Goal: Task Accomplishment & Management: Manage account settings

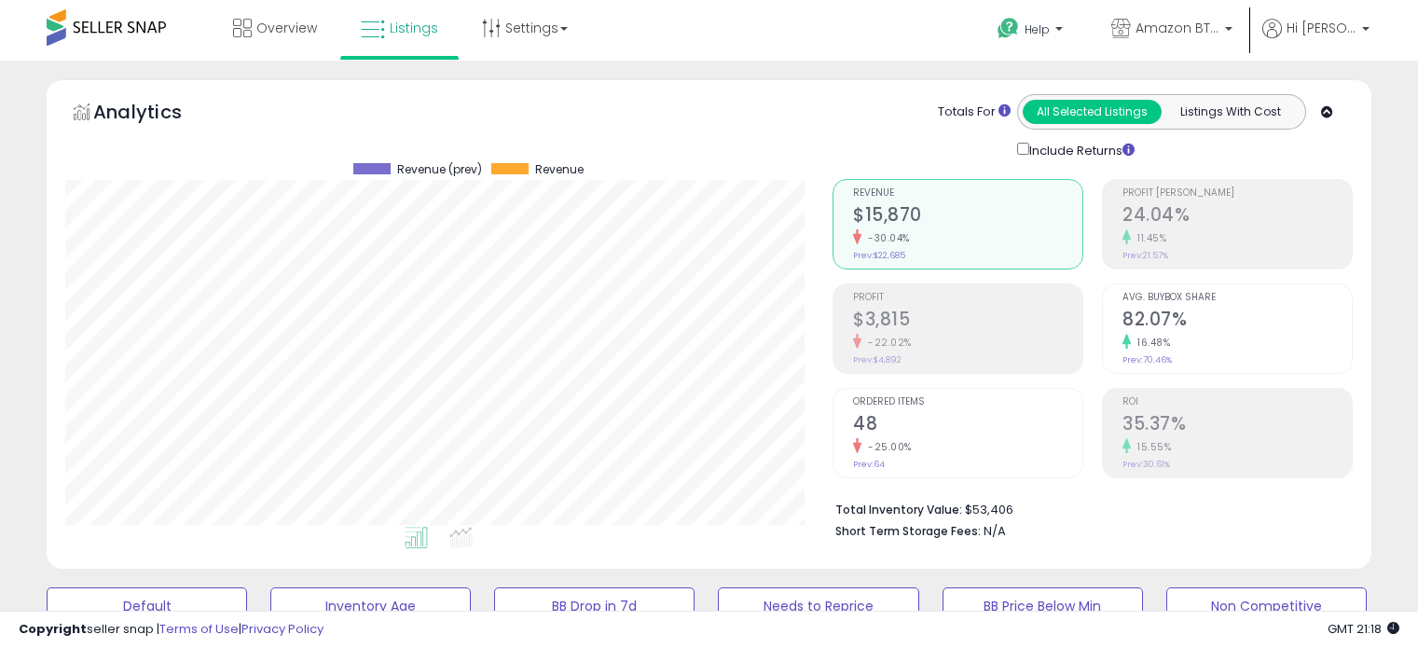
select select "**********"
select select "**"
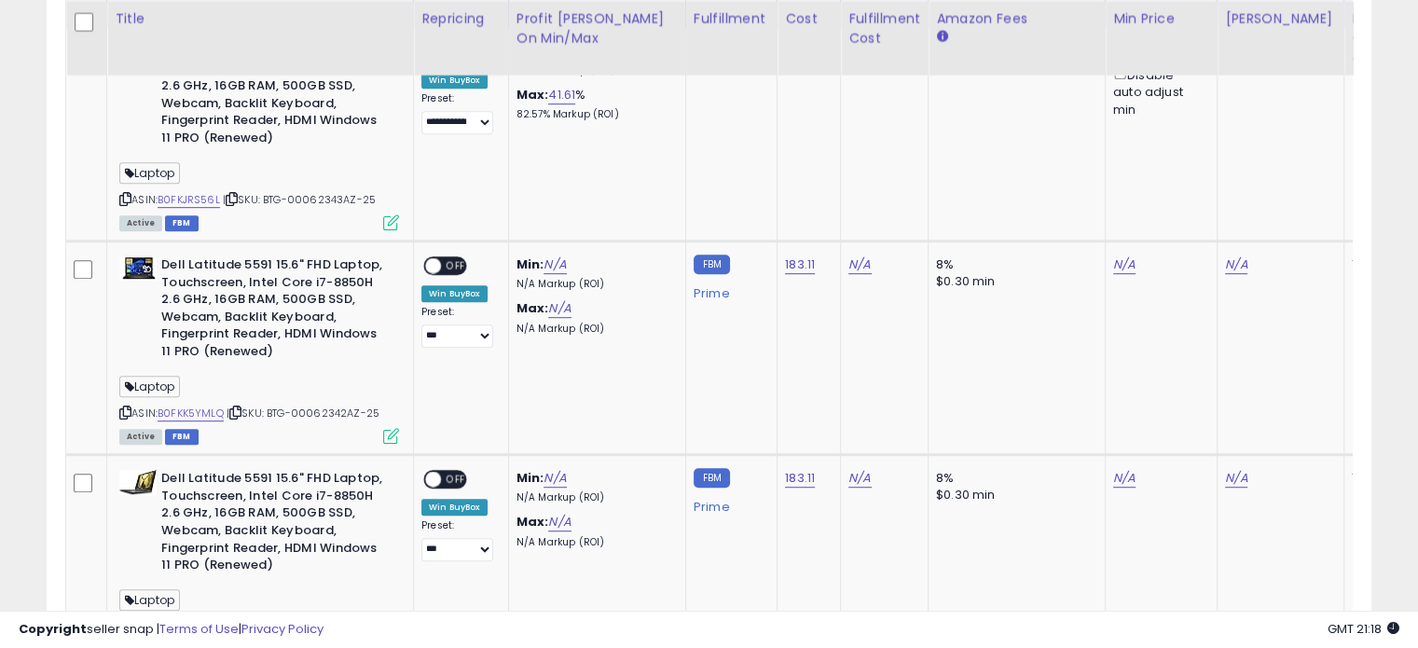
scroll to position [947, 0]
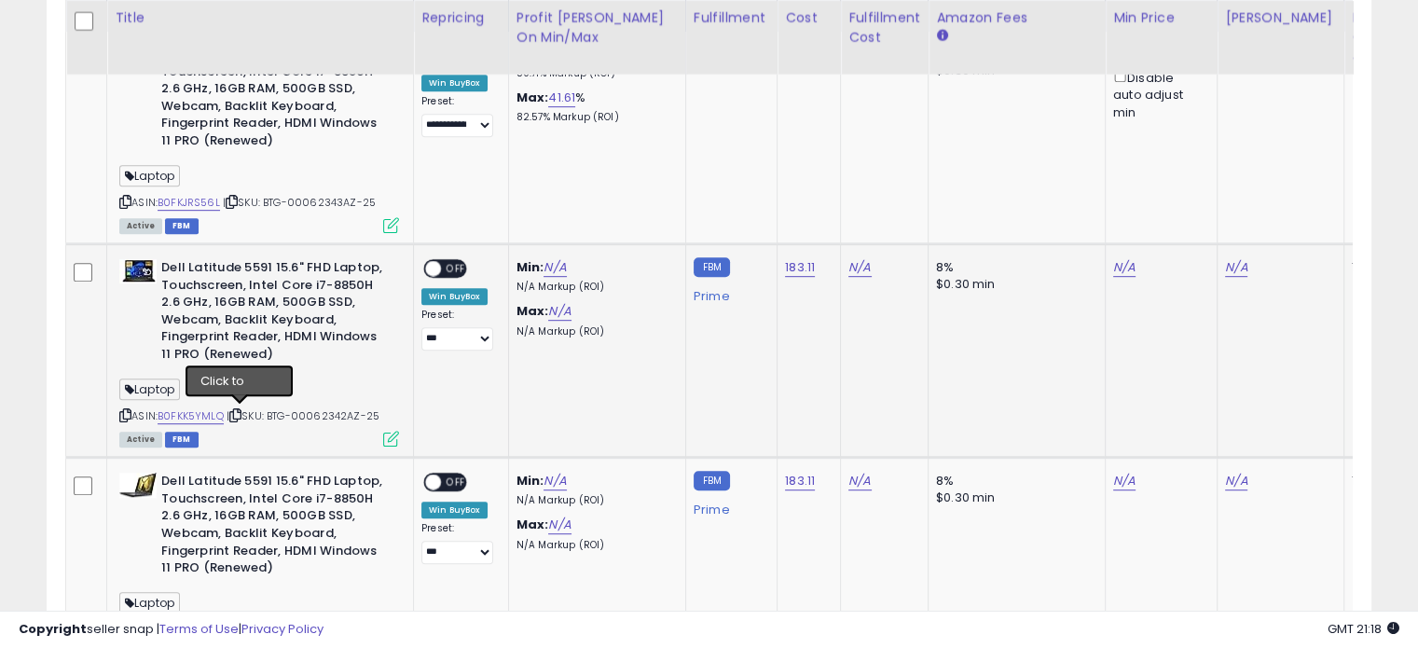
click at [241, 411] on icon at bounding box center [235, 415] width 12 height 10
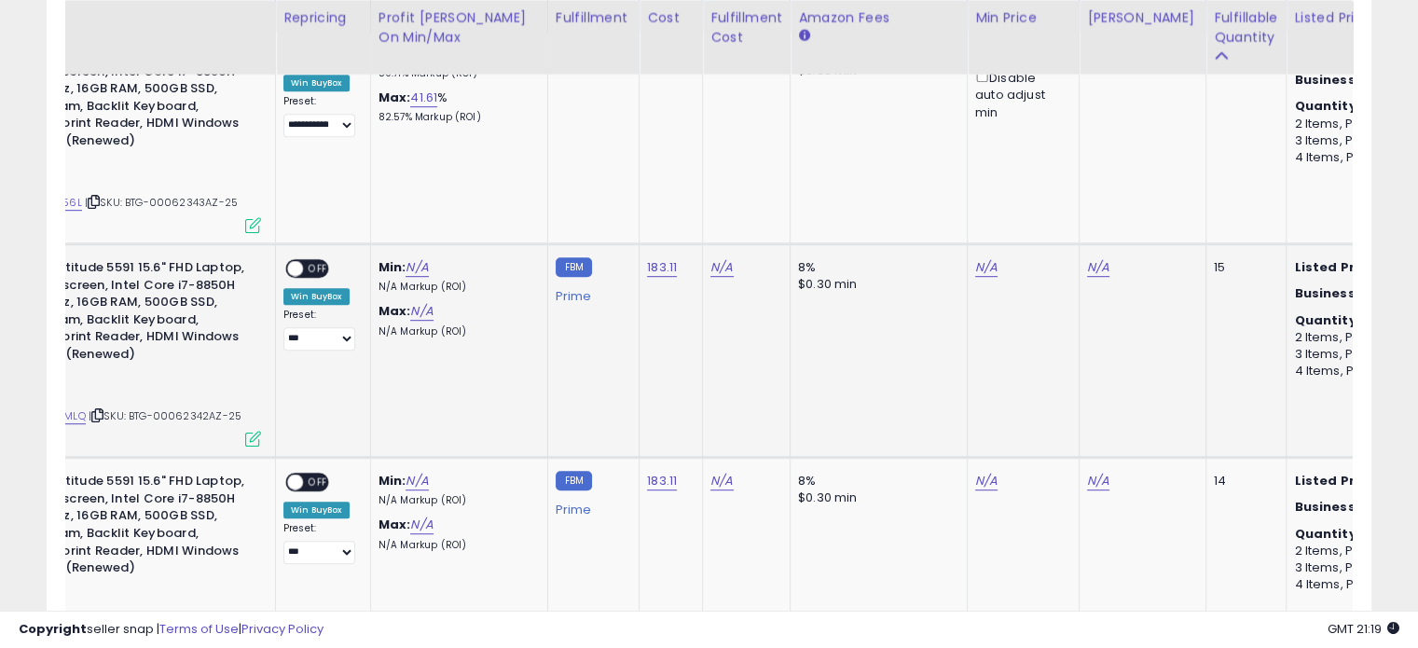
scroll to position [0, 0]
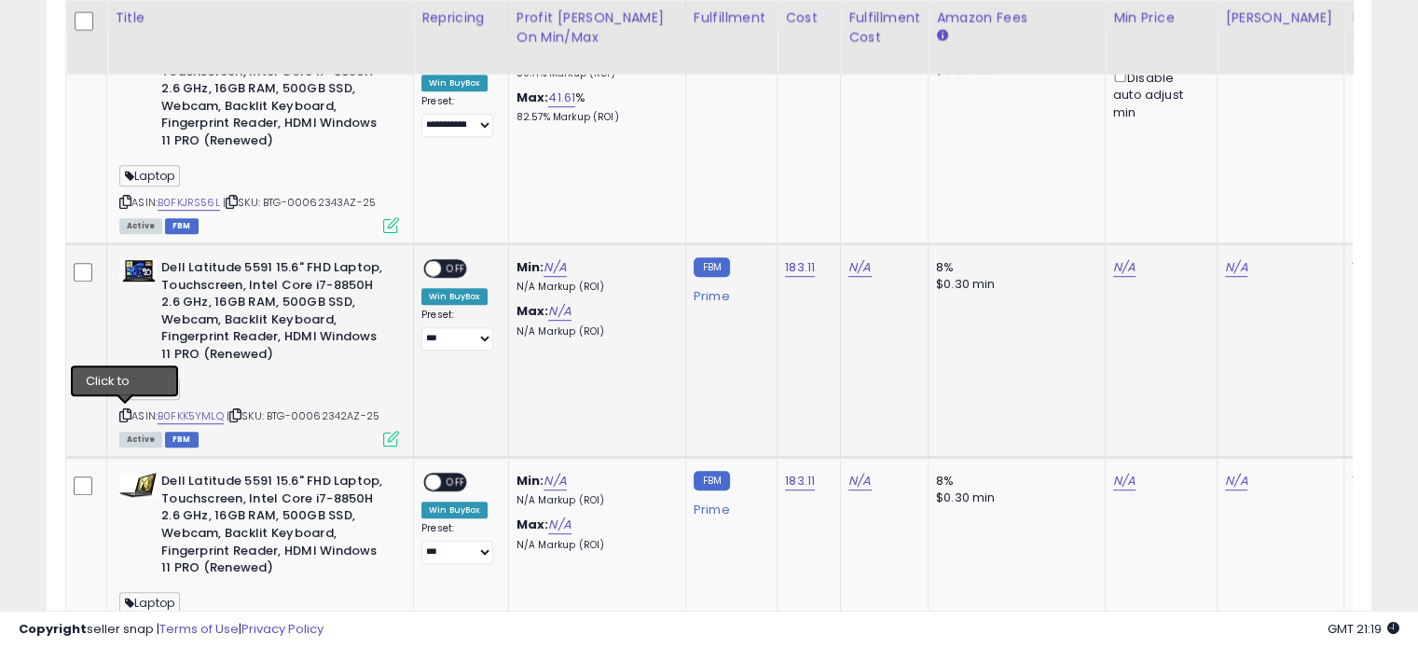
click at [122, 410] on icon at bounding box center [125, 415] width 12 height 10
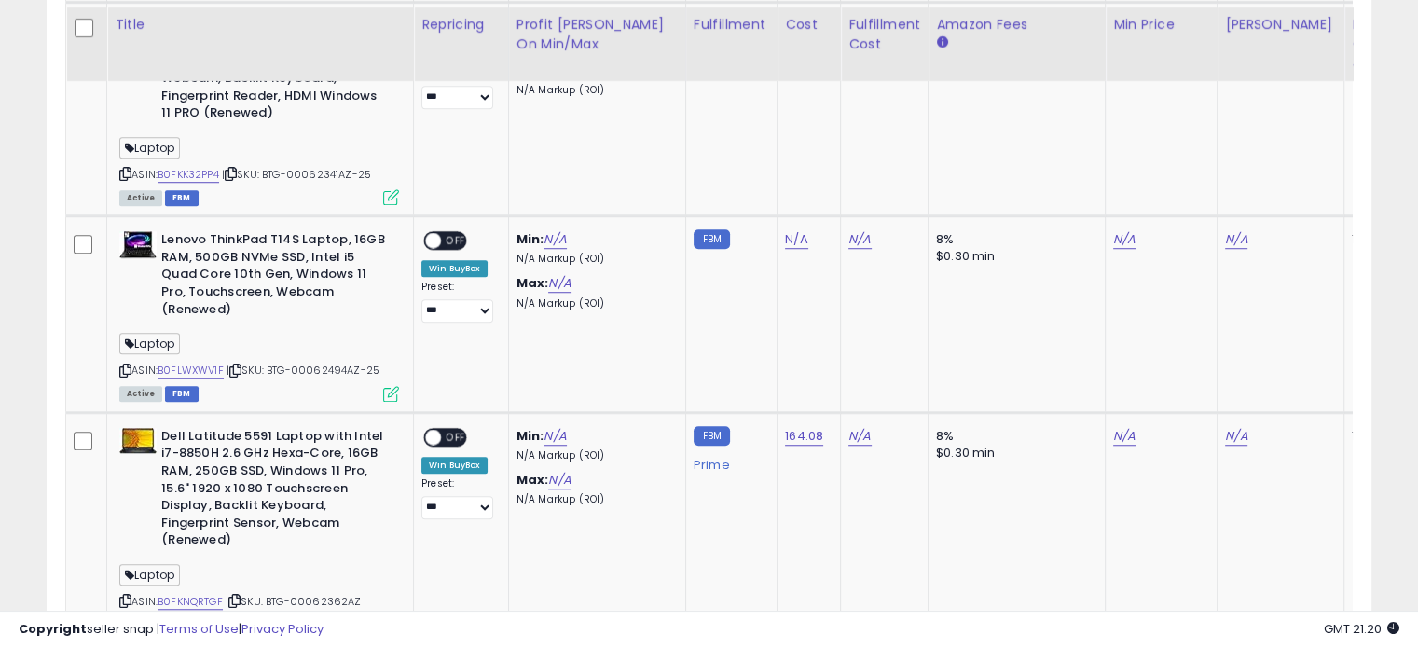
scroll to position [1412, 0]
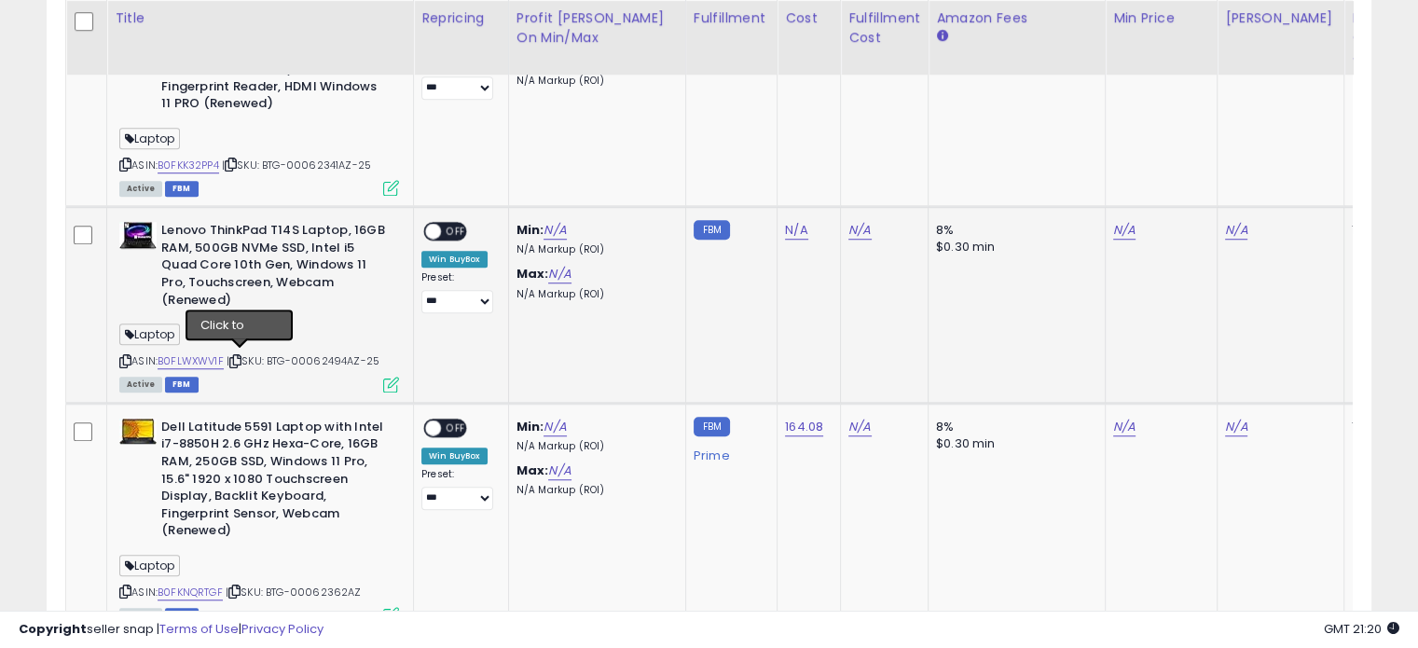
click at [240, 356] on icon at bounding box center [235, 361] width 12 height 10
click at [122, 356] on icon at bounding box center [125, 361] width 12 height 10
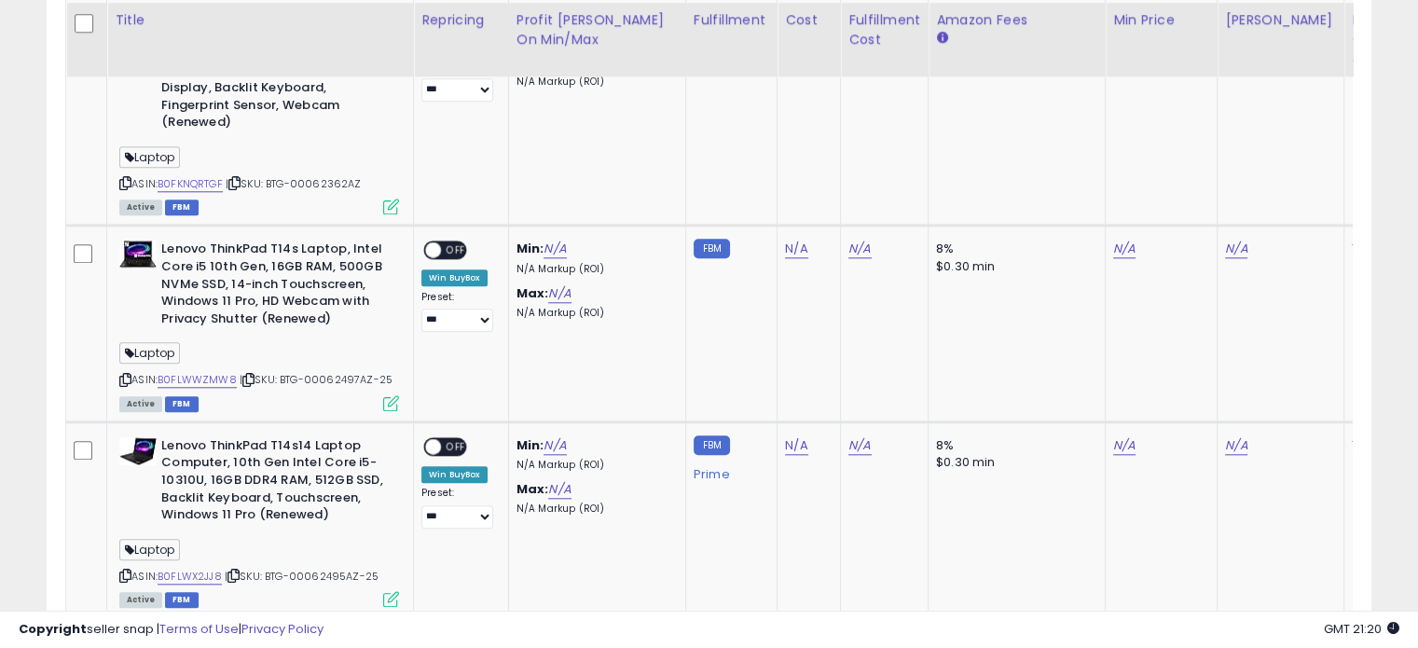
scroll to position [1822, 0]
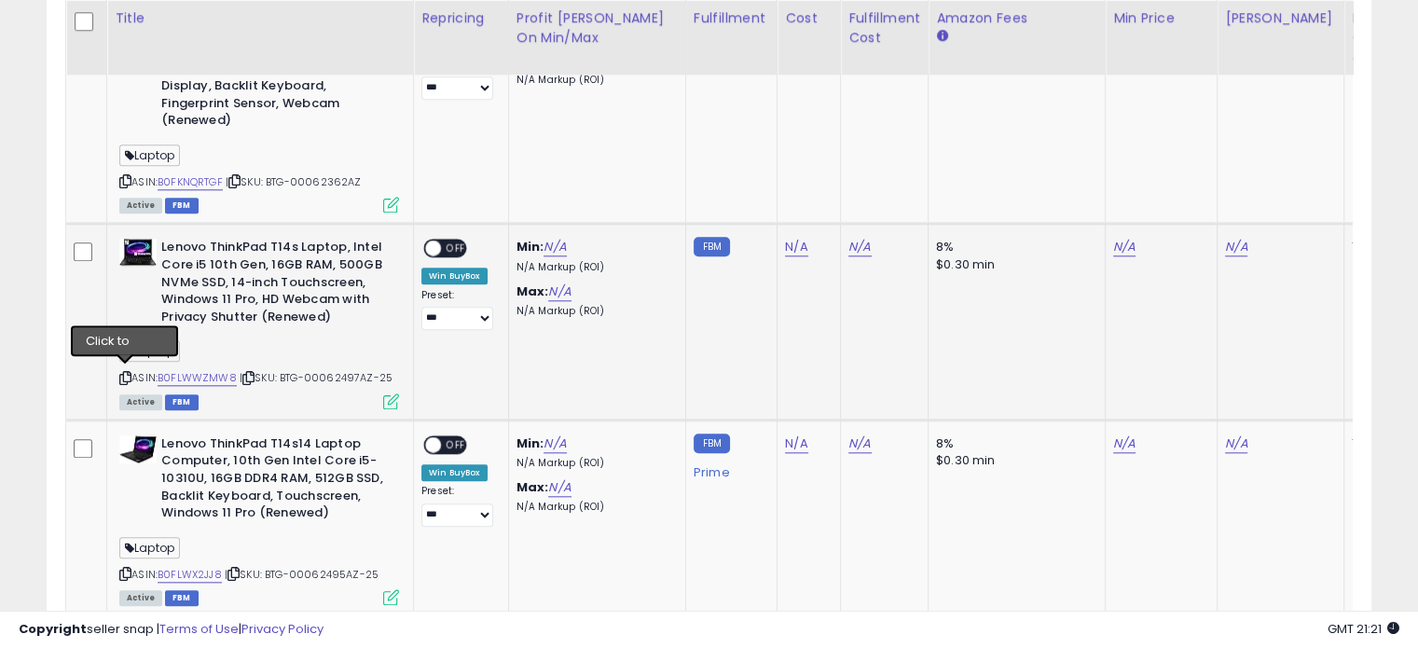
click at [123, 373] on icon at bounding box center [125, 378] width 12 height 10
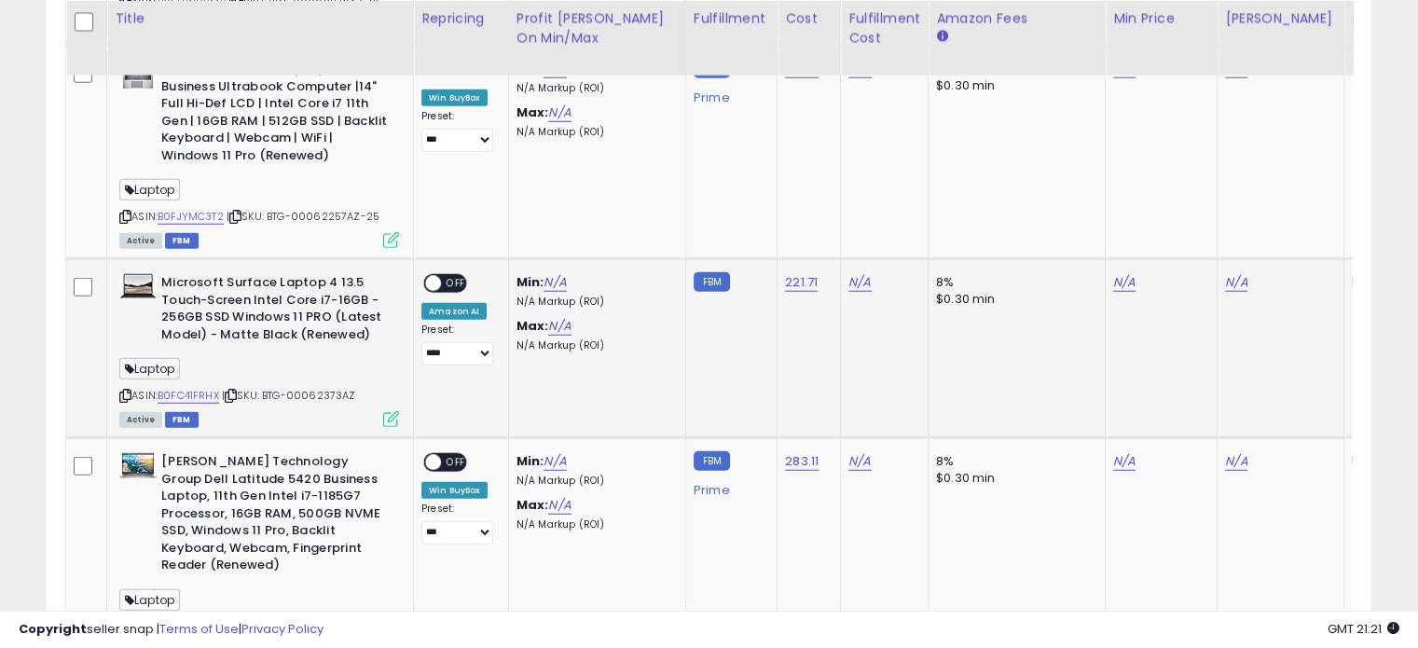
scroll to position [4923, 0]
click at [126, 390] on icon at bounding box center [125, 395] width 12 height 10
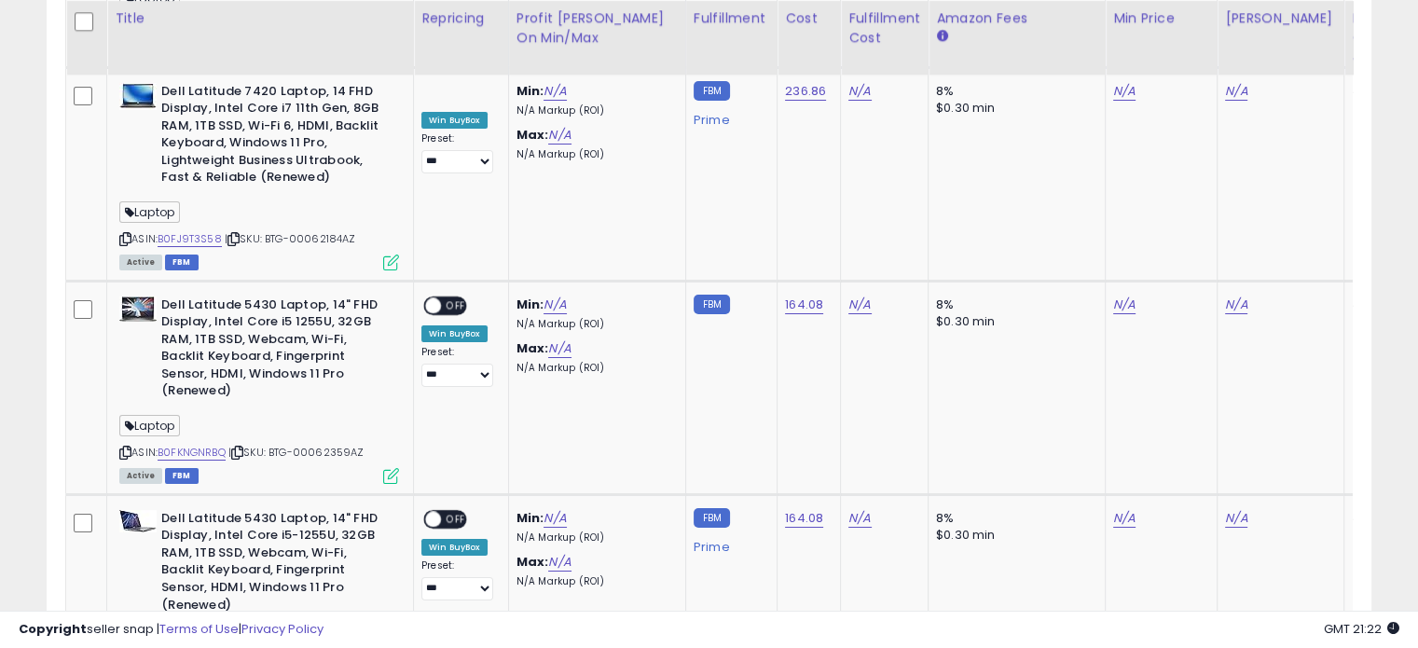
scroll to position [6825, 0]
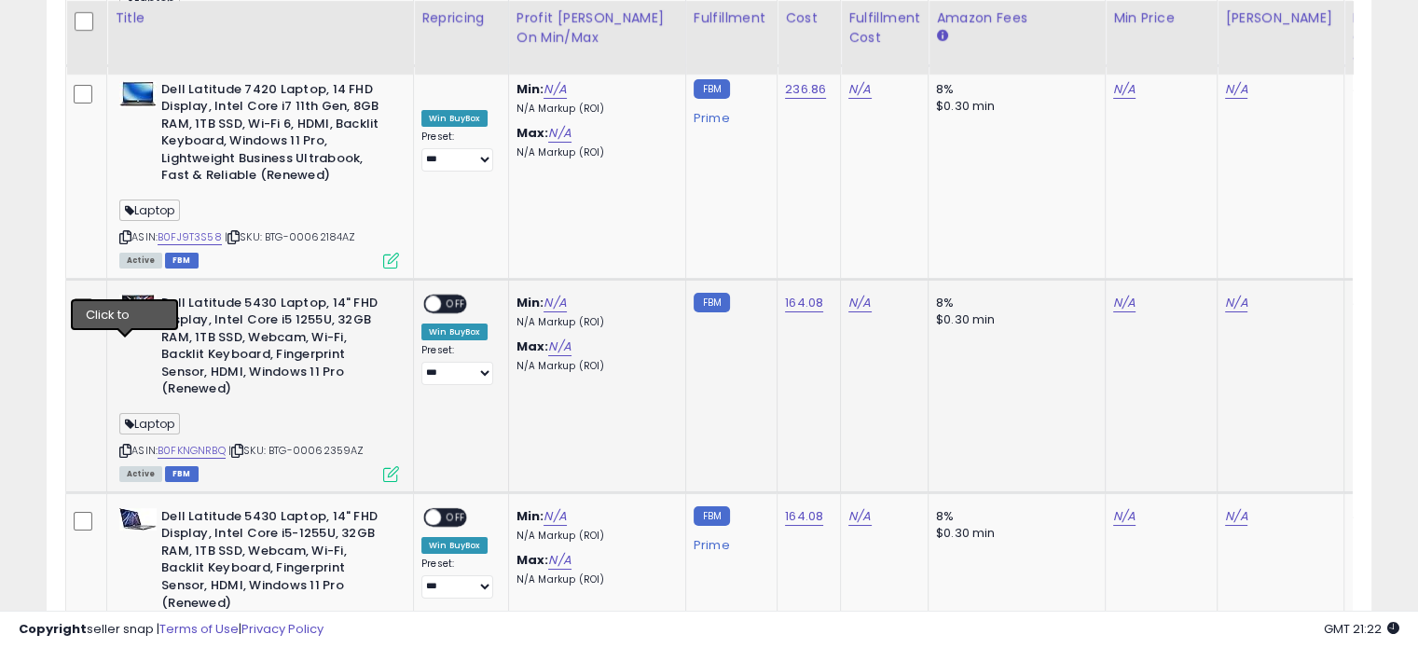
click at [122, 446] on icon at bounding box center [125, 451] width 12 height 10
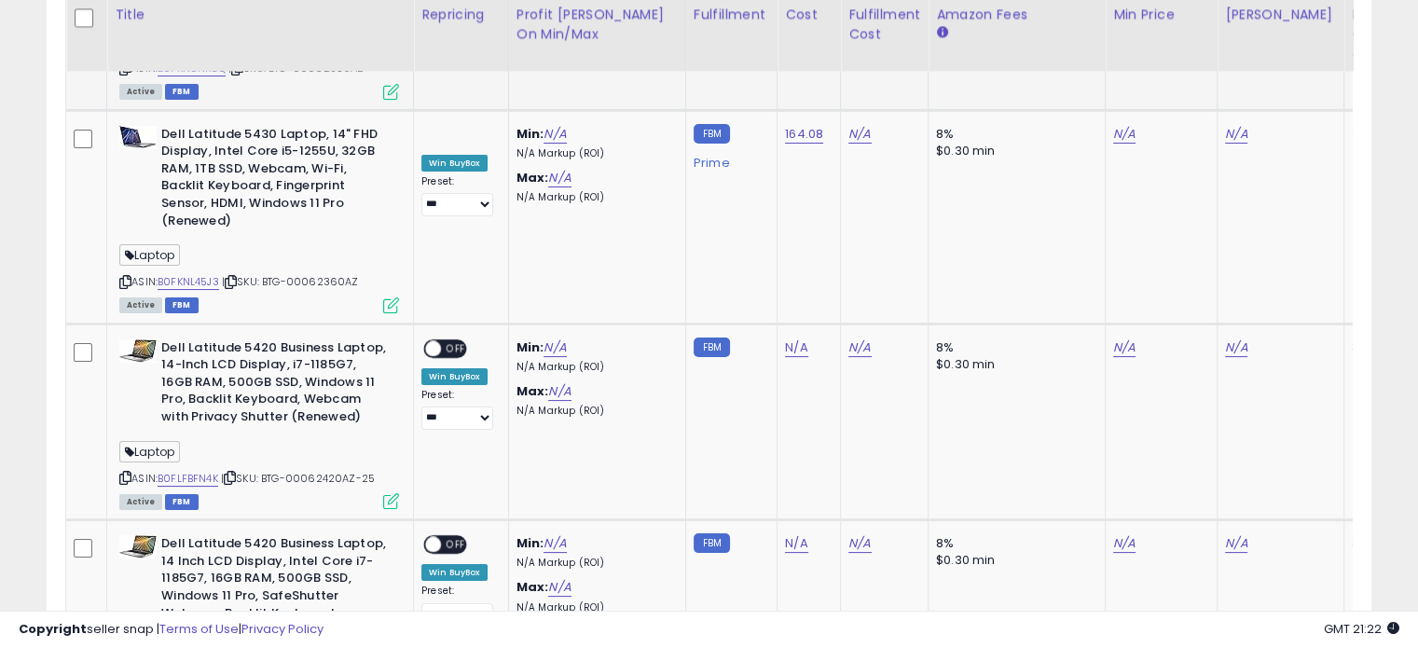
scroll to position [7211, 0]
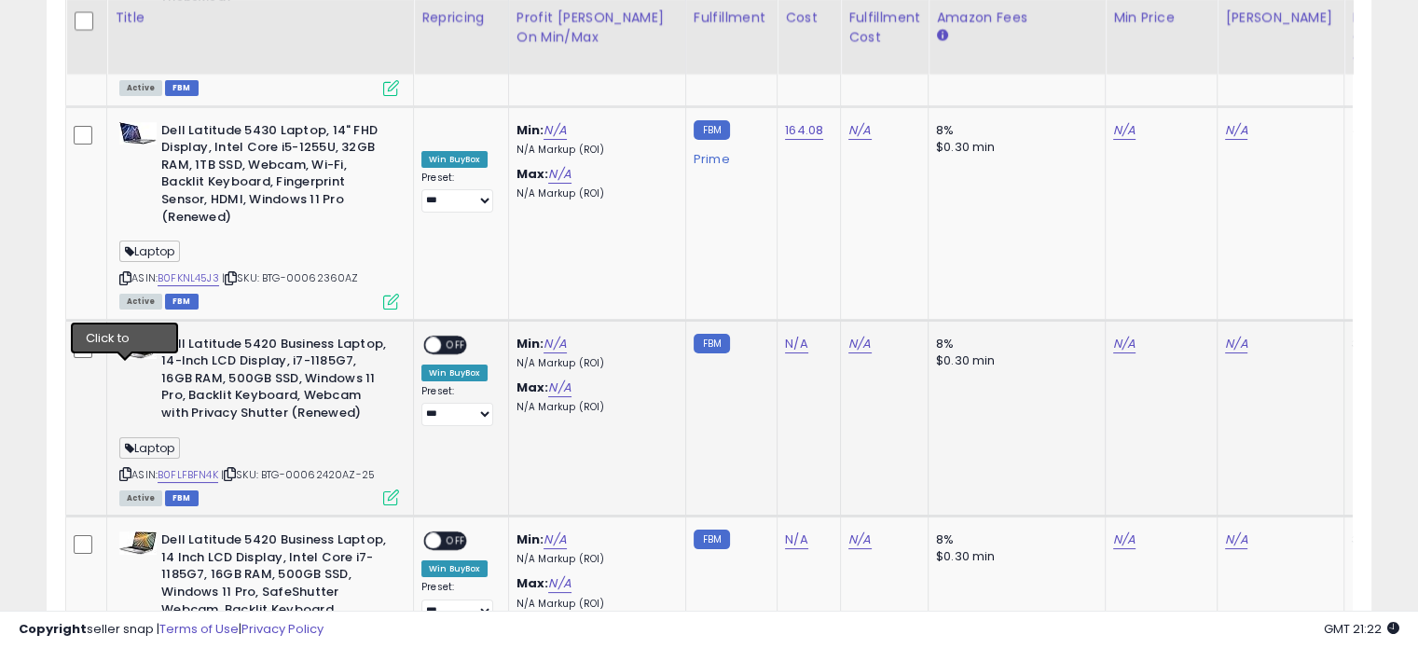
click at [123, 469] on icon at bounding box center [125, 474] width 12 height 10
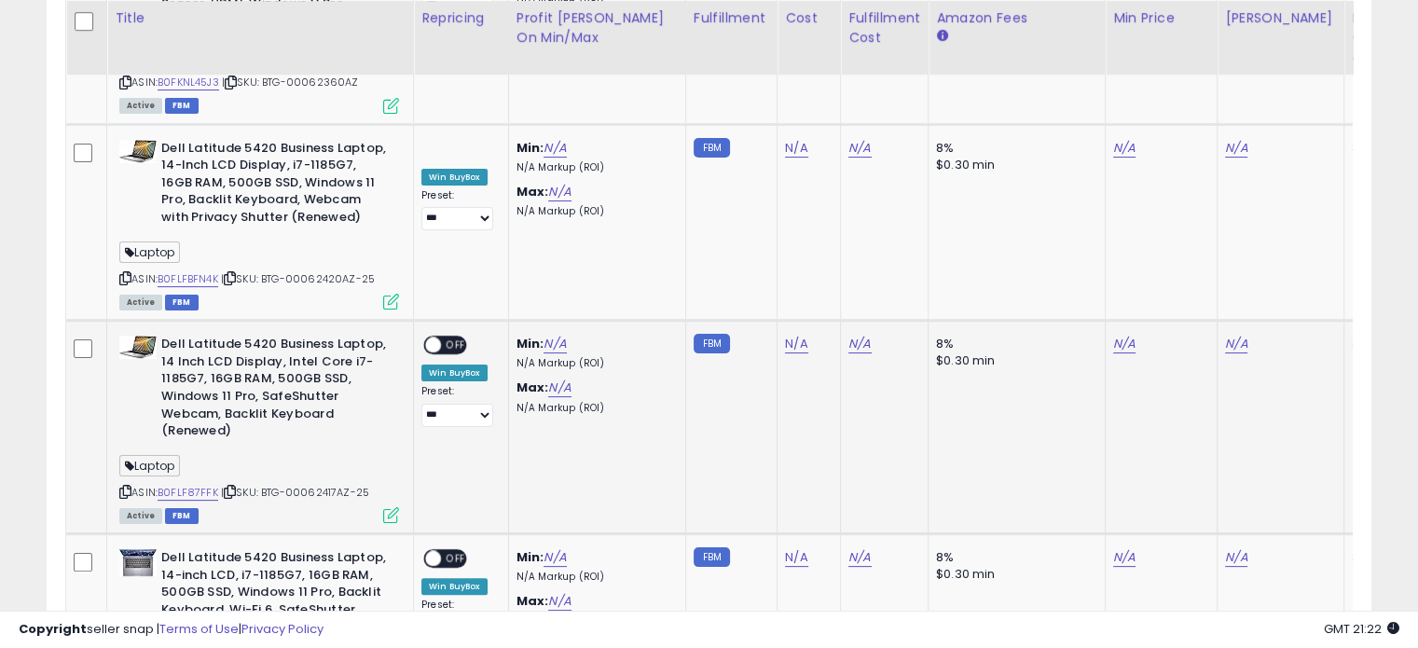
scroll to position [7445, 0]
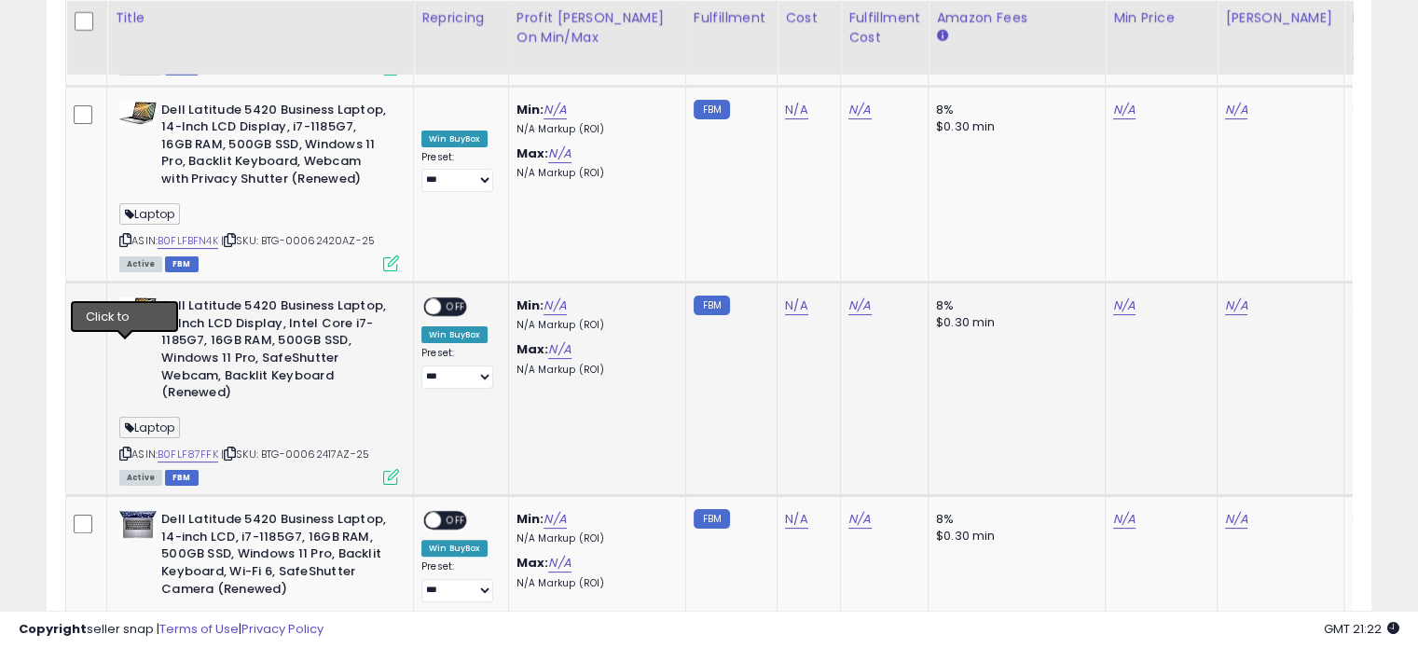
click at [123, 449] on icon at bounding box center [125, 454] width 12 height 10
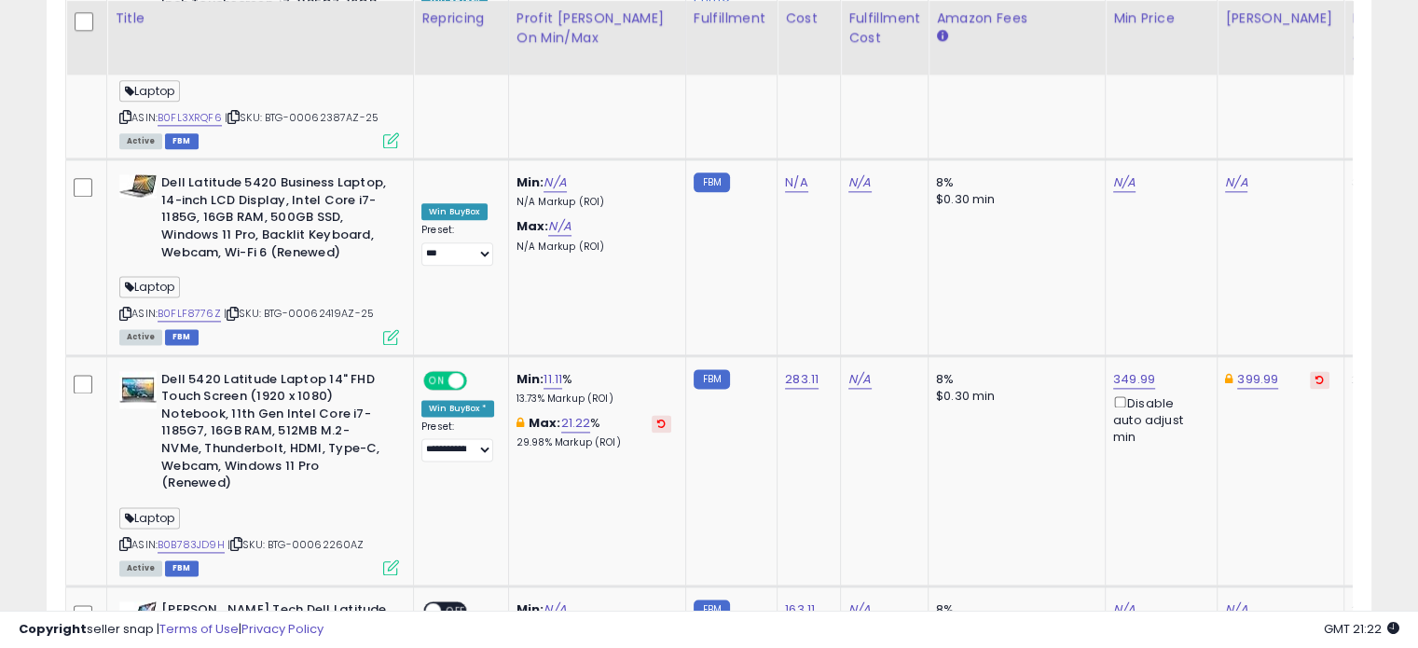
scroll to position [0, 2]
click at [127, 539] on icon at bounding box center [124, 544] width 12 height 10
click at [237, 539] on icon at bounding box center [234, 544] width 12 height 10
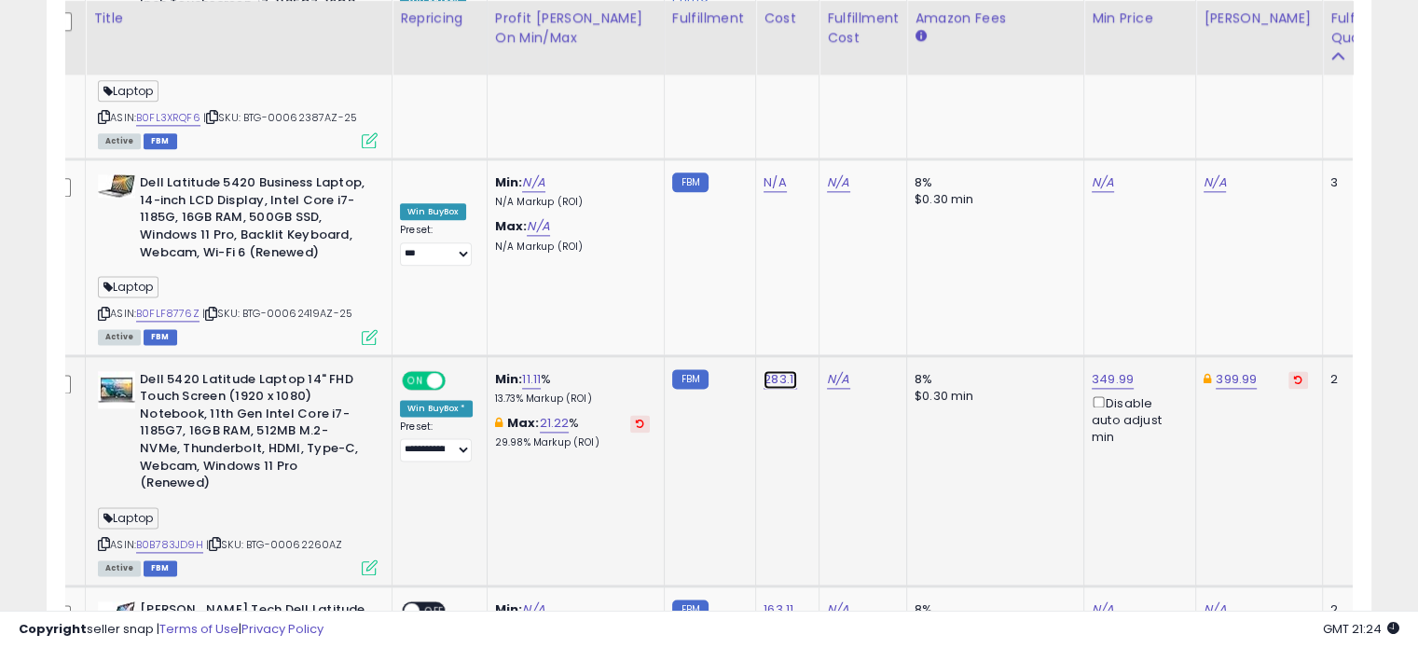
click at [710, 161] on input "******" at bounding box center [724, 175] width 166 height 32
type input "******"
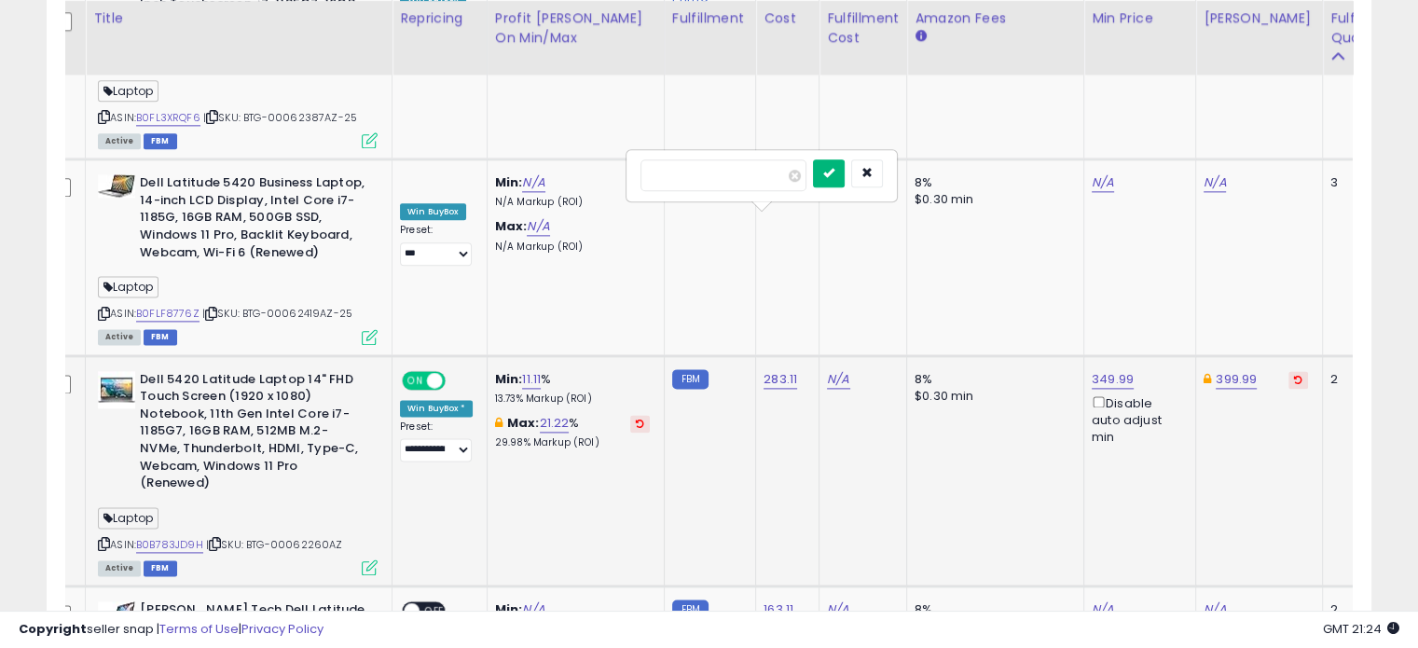
click at [835, 174] on icon "submit" at bounding box center [828, 172] width 11 height 11
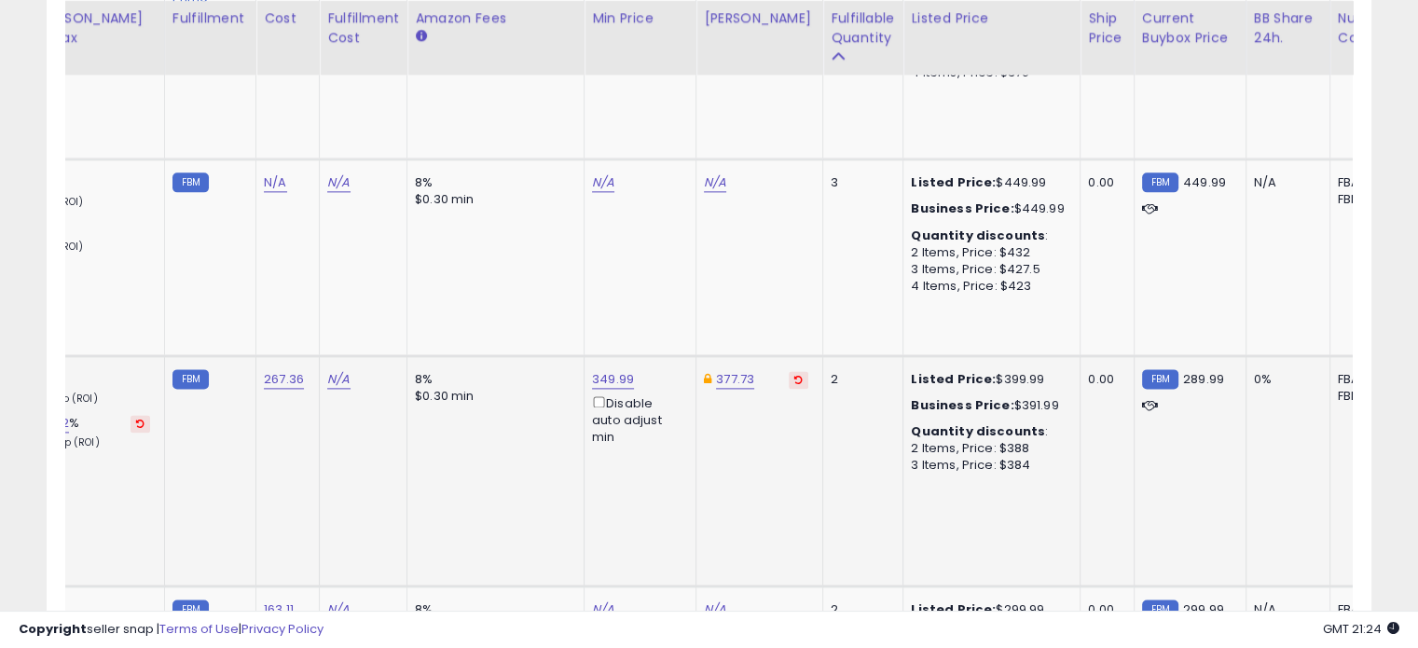
scroll to position [0, 0]
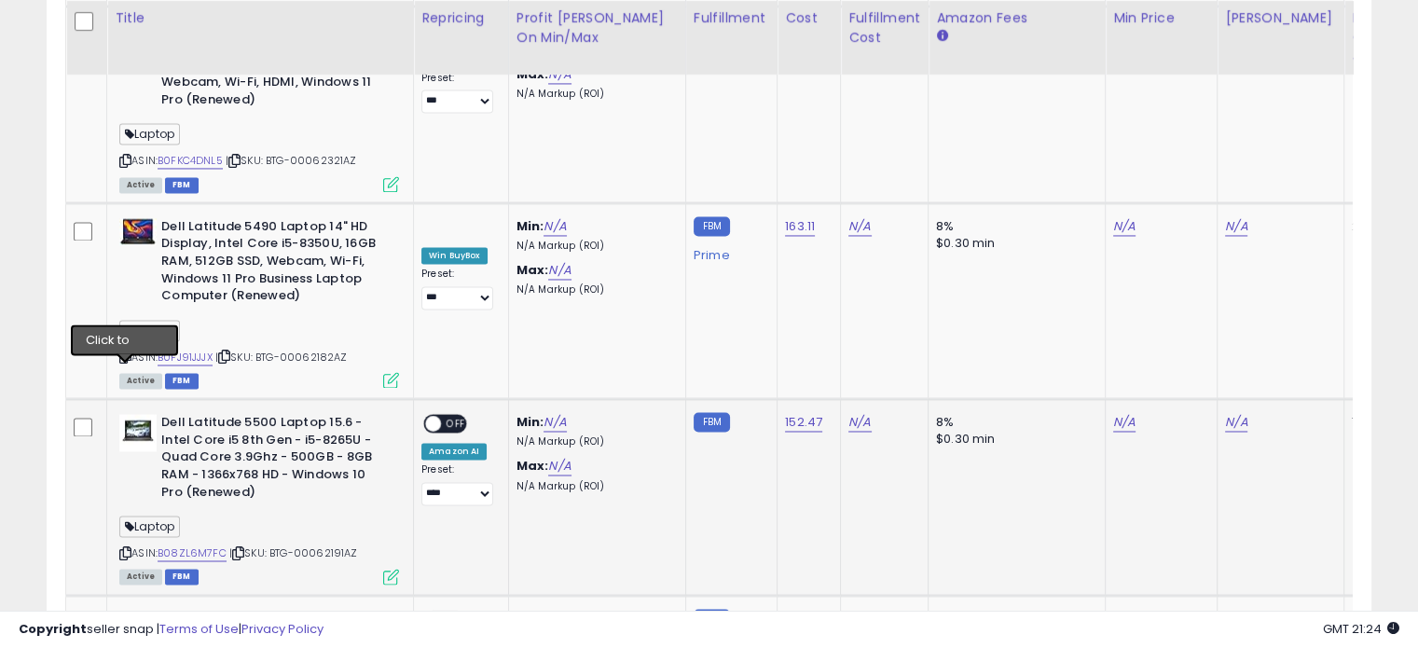
click at [119, 548] on icon at bounding box center [125, 553] width 12 height 10
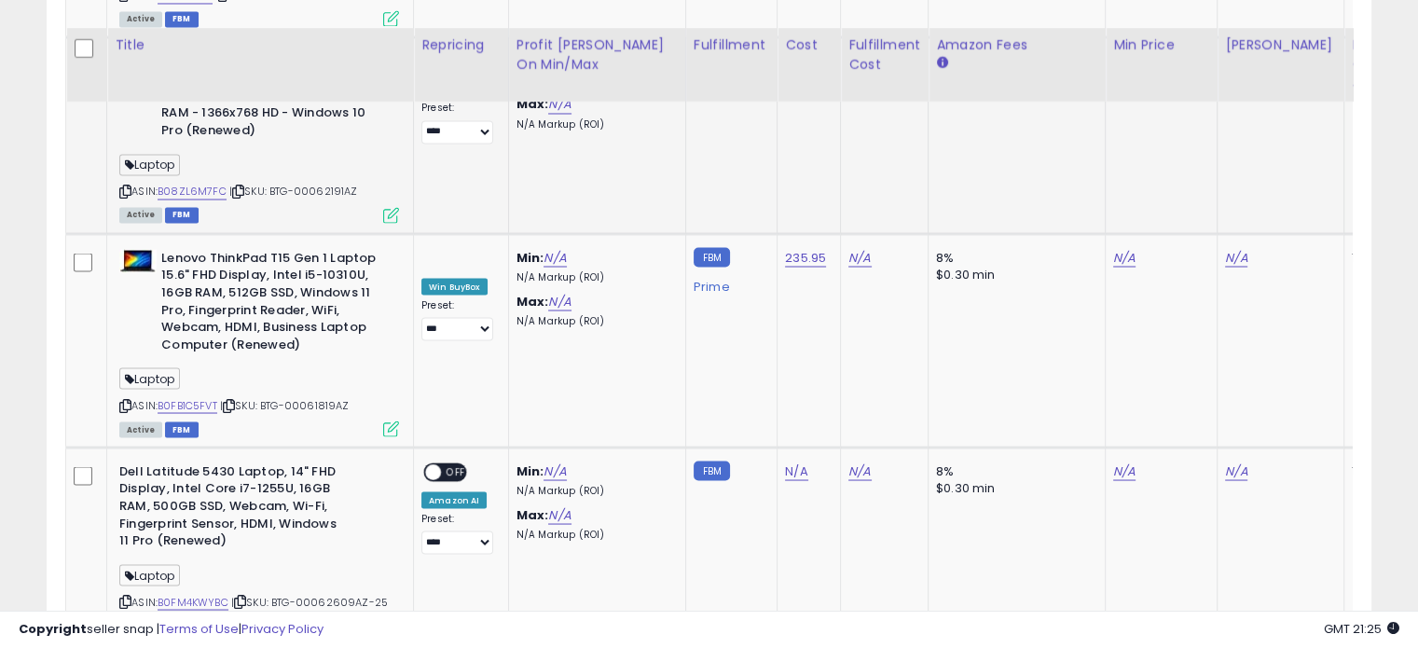
scroll to position [10445, 0]
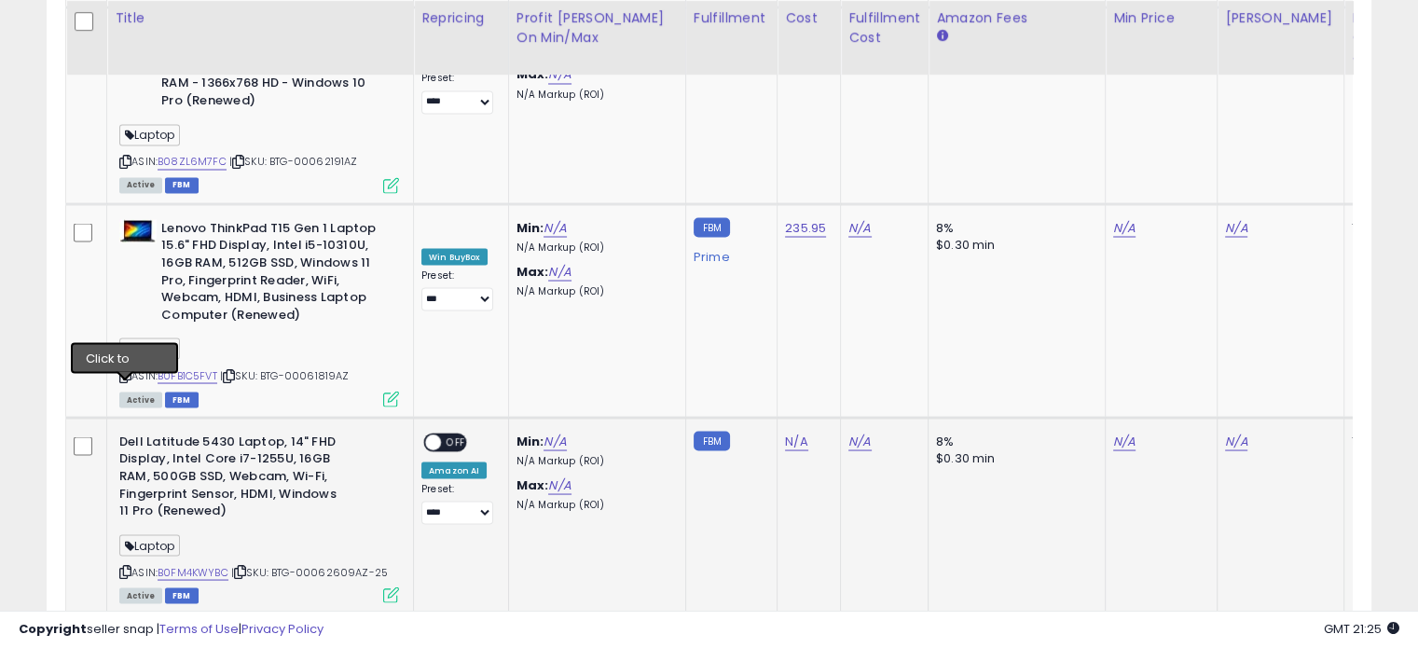
click at [123, 566] on icon at bounding box center [125, 571] width 12 height 10
